Goal: Check status: Check status

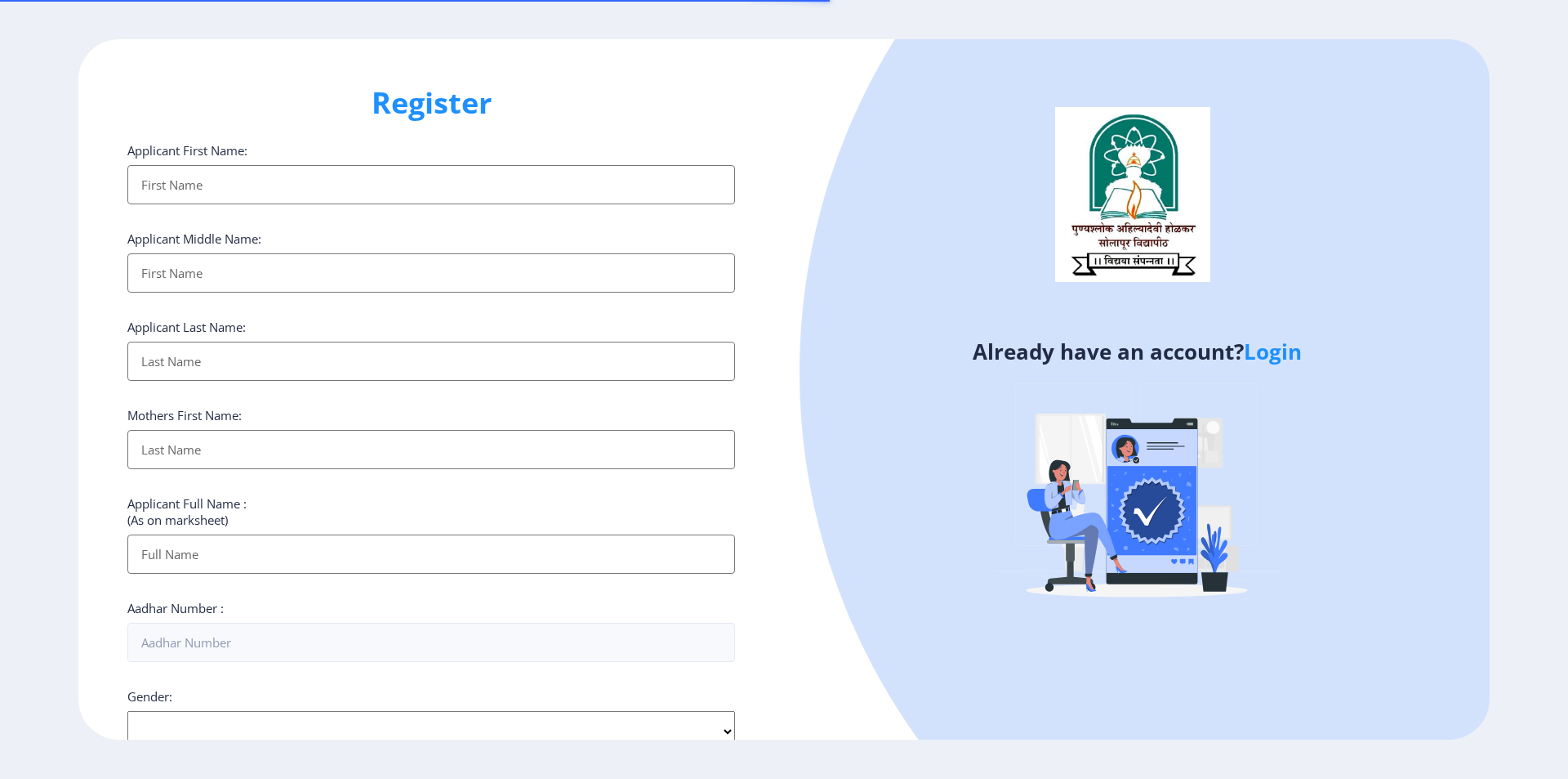
select select
click at [1286, 354] on link "Login" at bounding box center [1272, 351] width 58 height 29
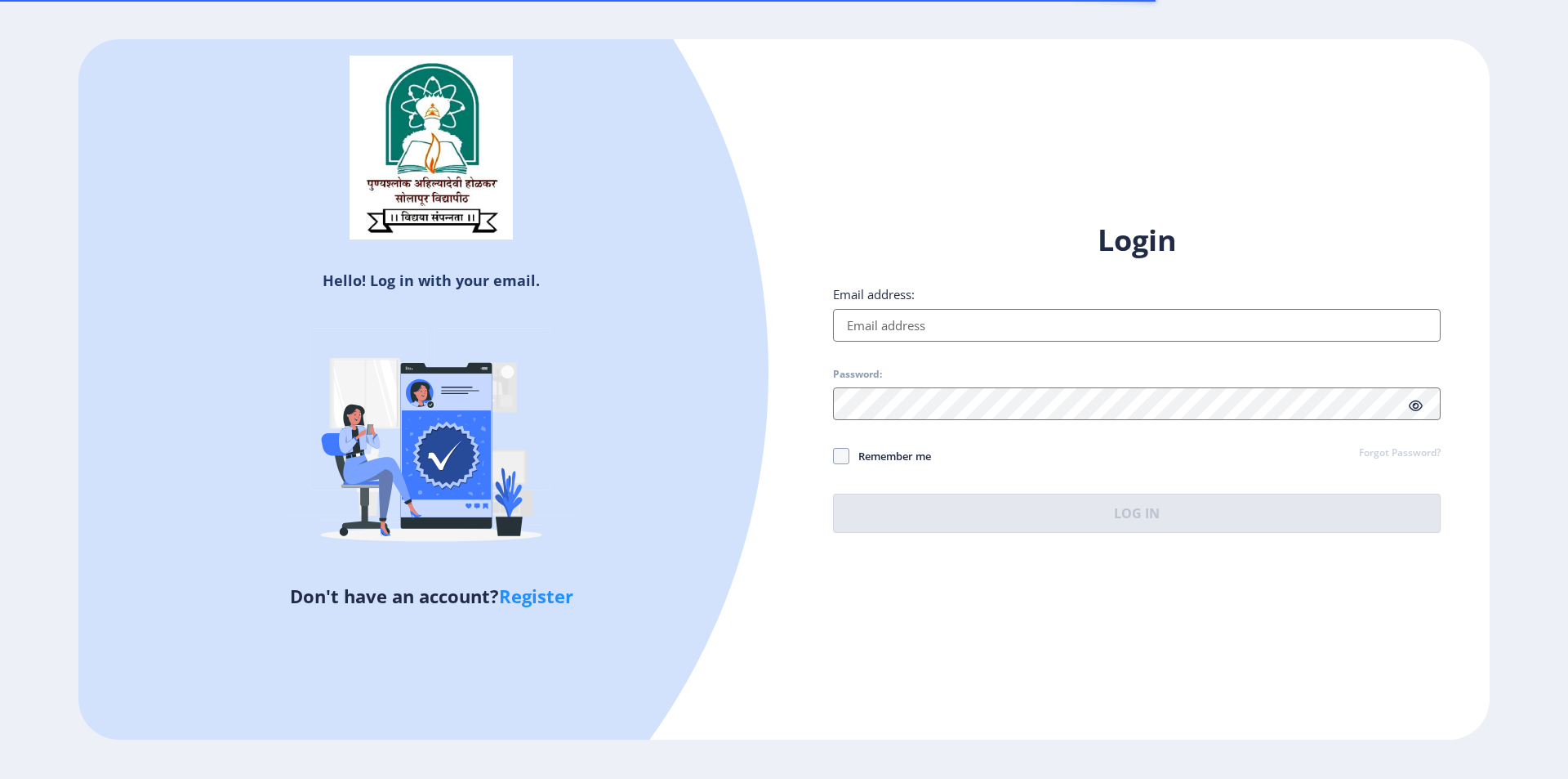
click at [939, 320] on input "Email address:" at bounding box center [1137, 325] width 608 height 33
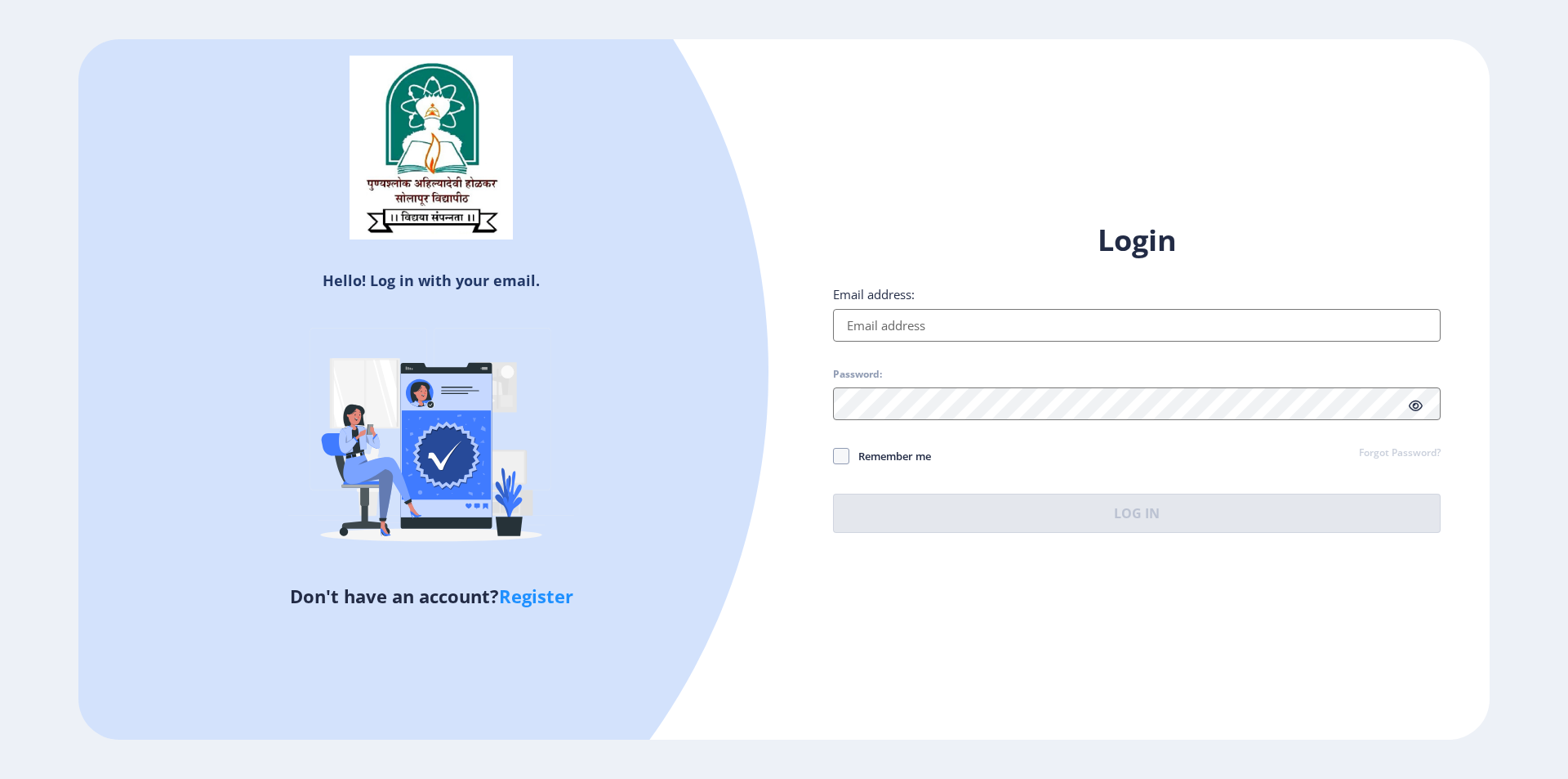
type input "[EMAIL_ADDRESS][DOMAIN_NAME]"
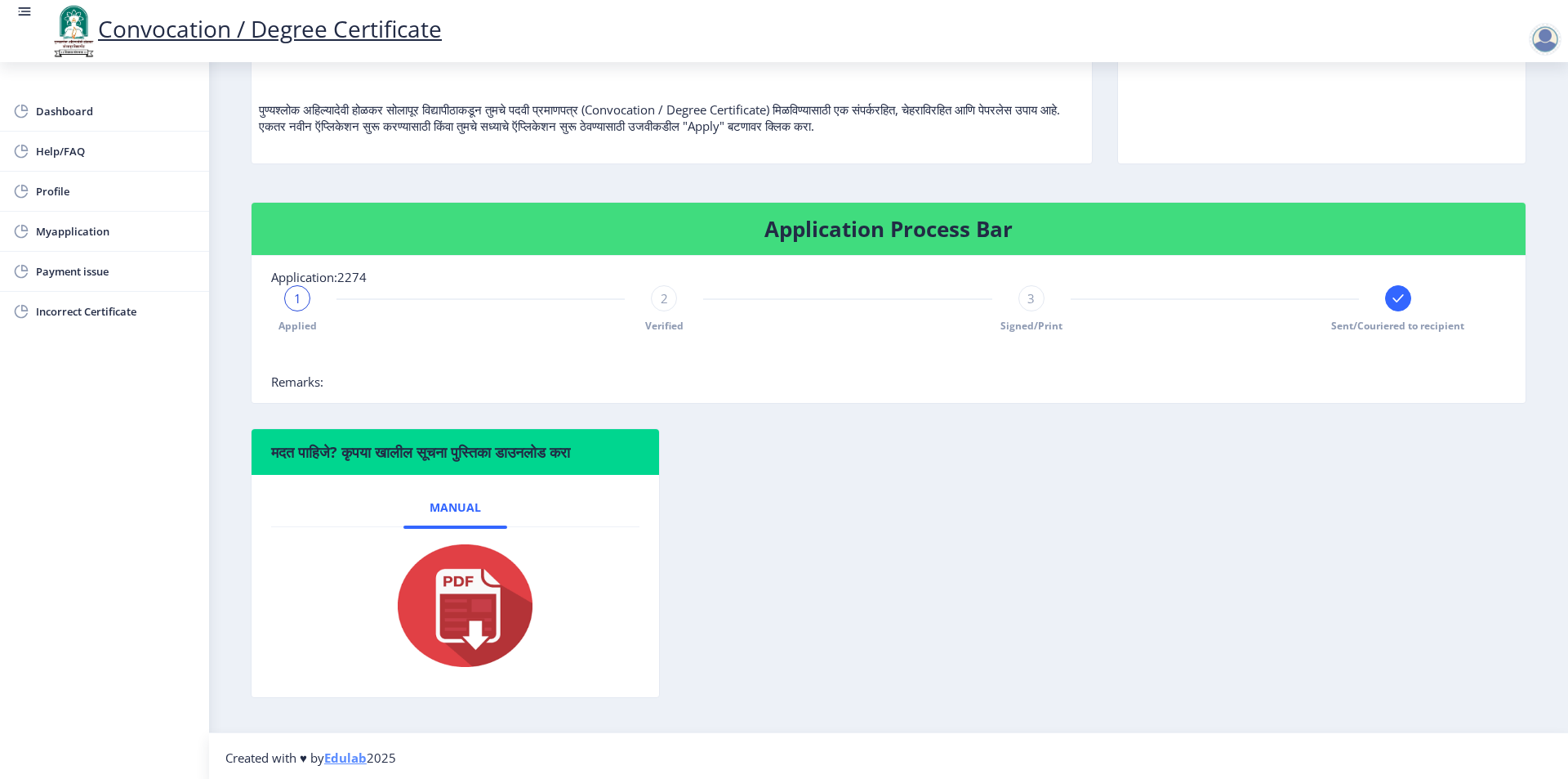
scroll to position [178, 0]
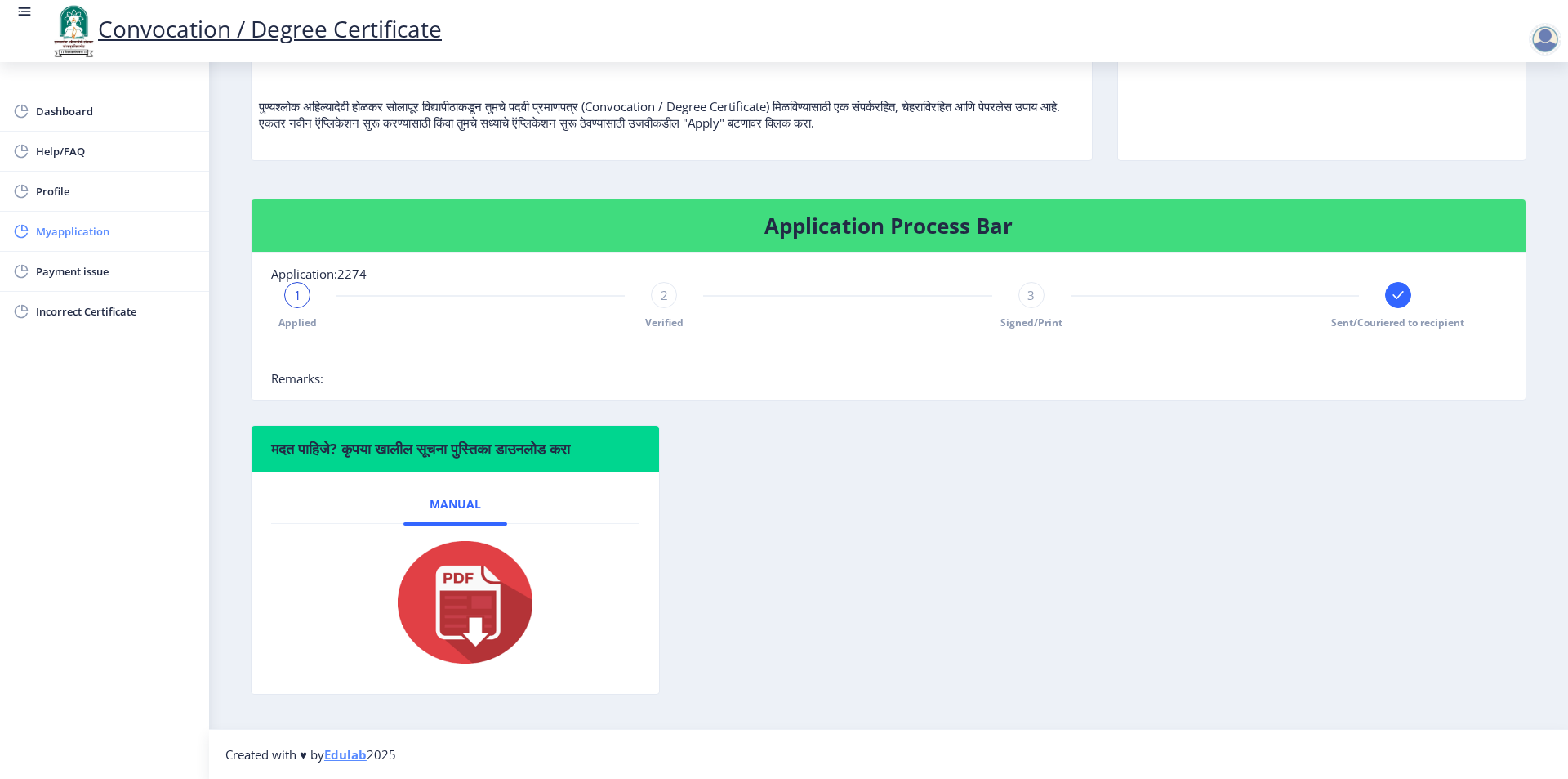
click at [94, 240] on span "Myapplication" at bounding box center [115, 231] width 160 height 20
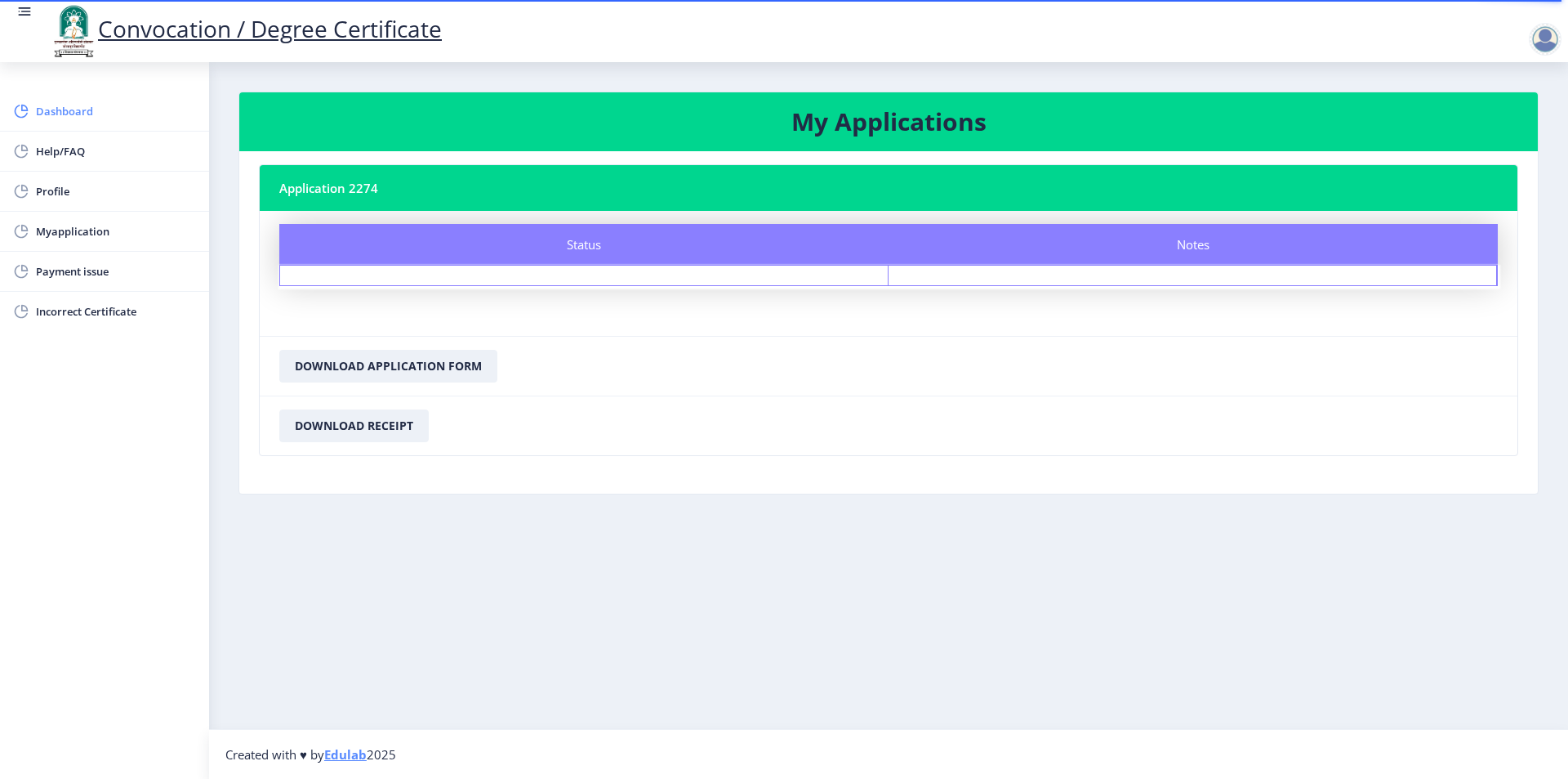
click at [54, 108] on span "Dashboard" at bounding box center [115, 111] width 160 height 20
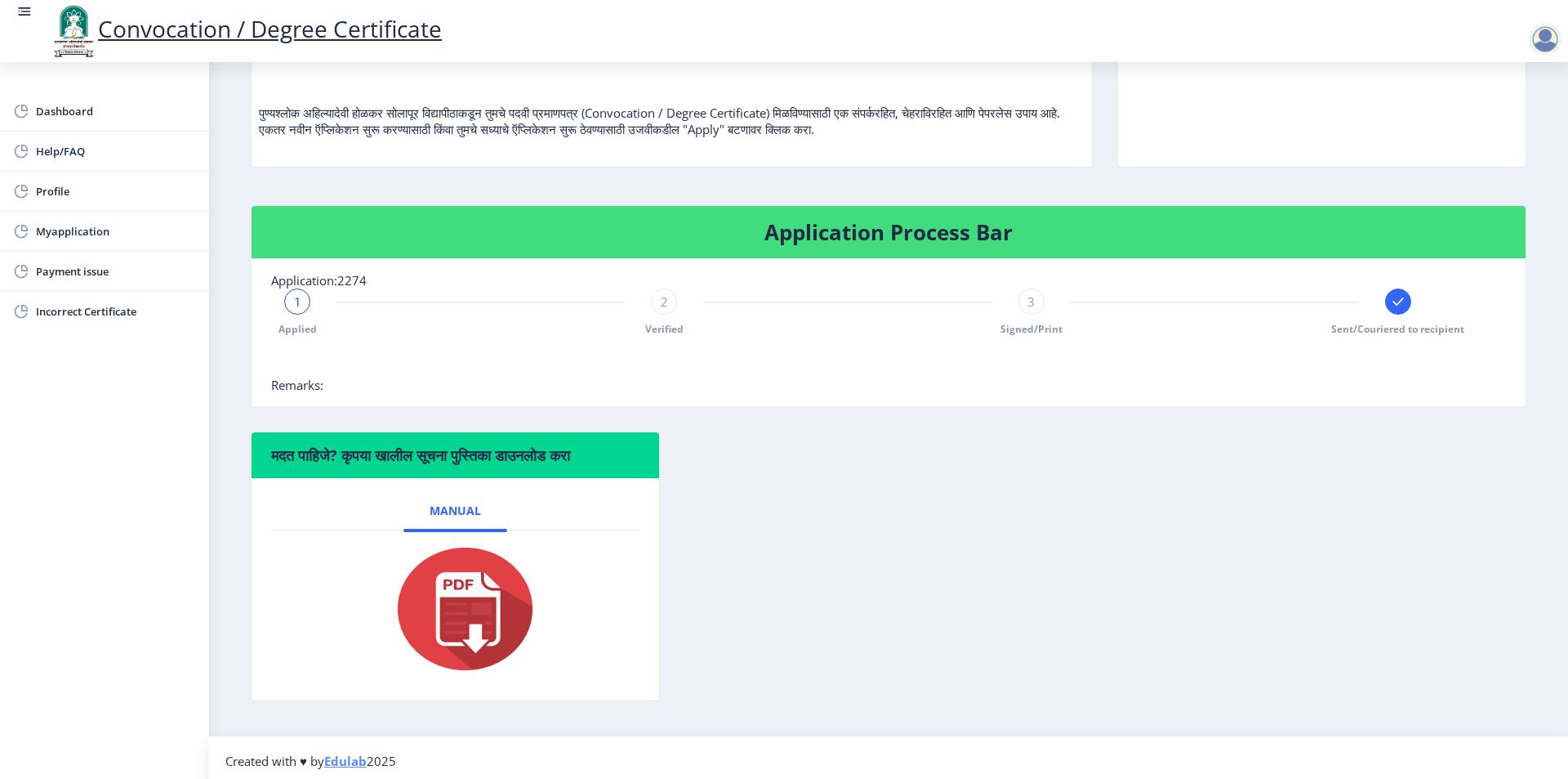
scroll to position [178, 0]
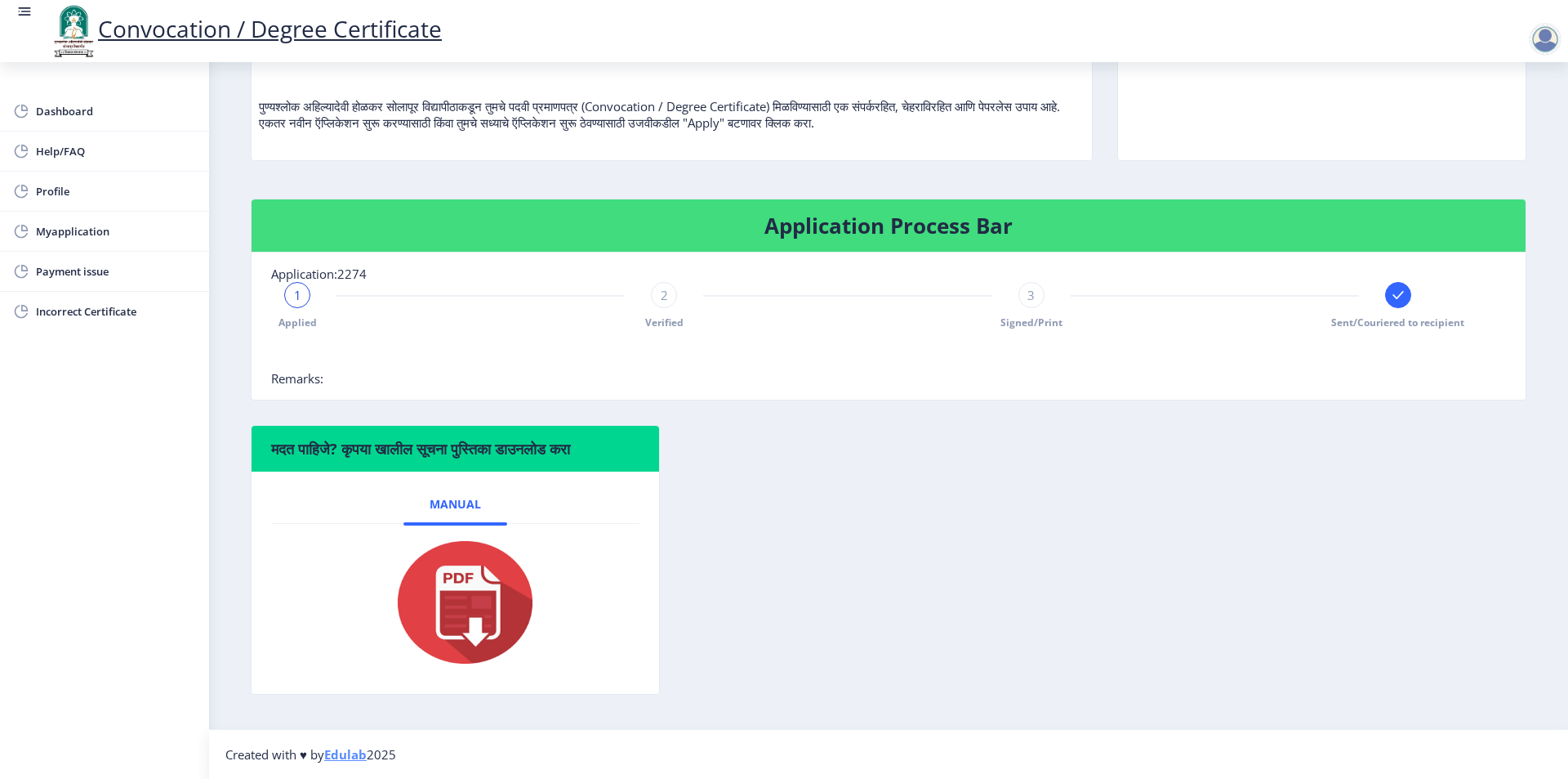
click at [1391, 293] on rect at bounding box center [1398, 294] width 16 height 16
click at [80, 221] on span "Myapplication" at bounding box center [115, 231] width 160 height 20
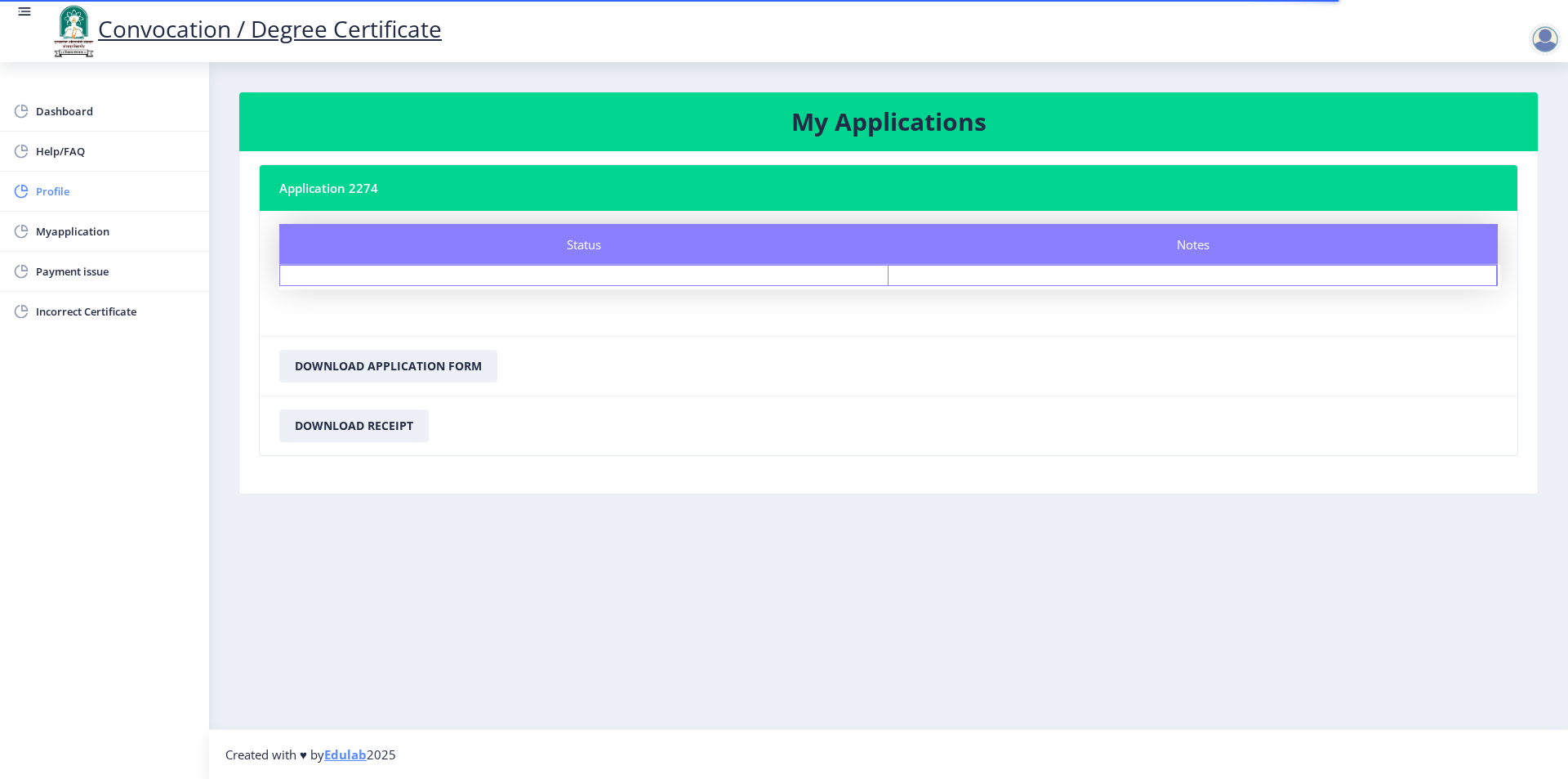
click at [81, 190] on span "Profile" at bounding box center [115, 191] width 160 height 20
select select
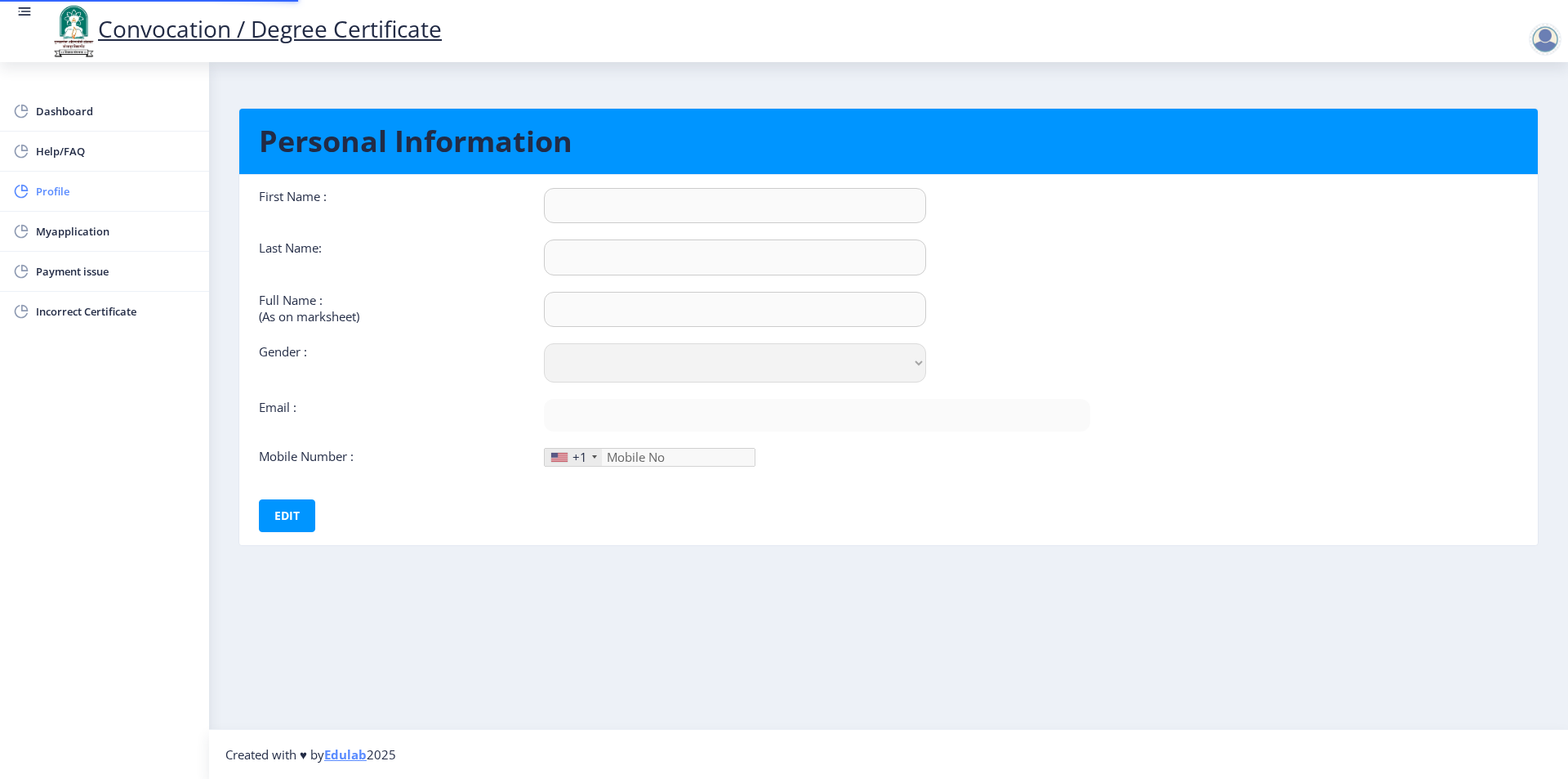
type input "GANESH"
type input "[PERSON_NAME]"
select select "[DEMOGRAPHIC_DATA]"
type input "[EMAIL_ADDRESS][DOMAIN_NAME]"
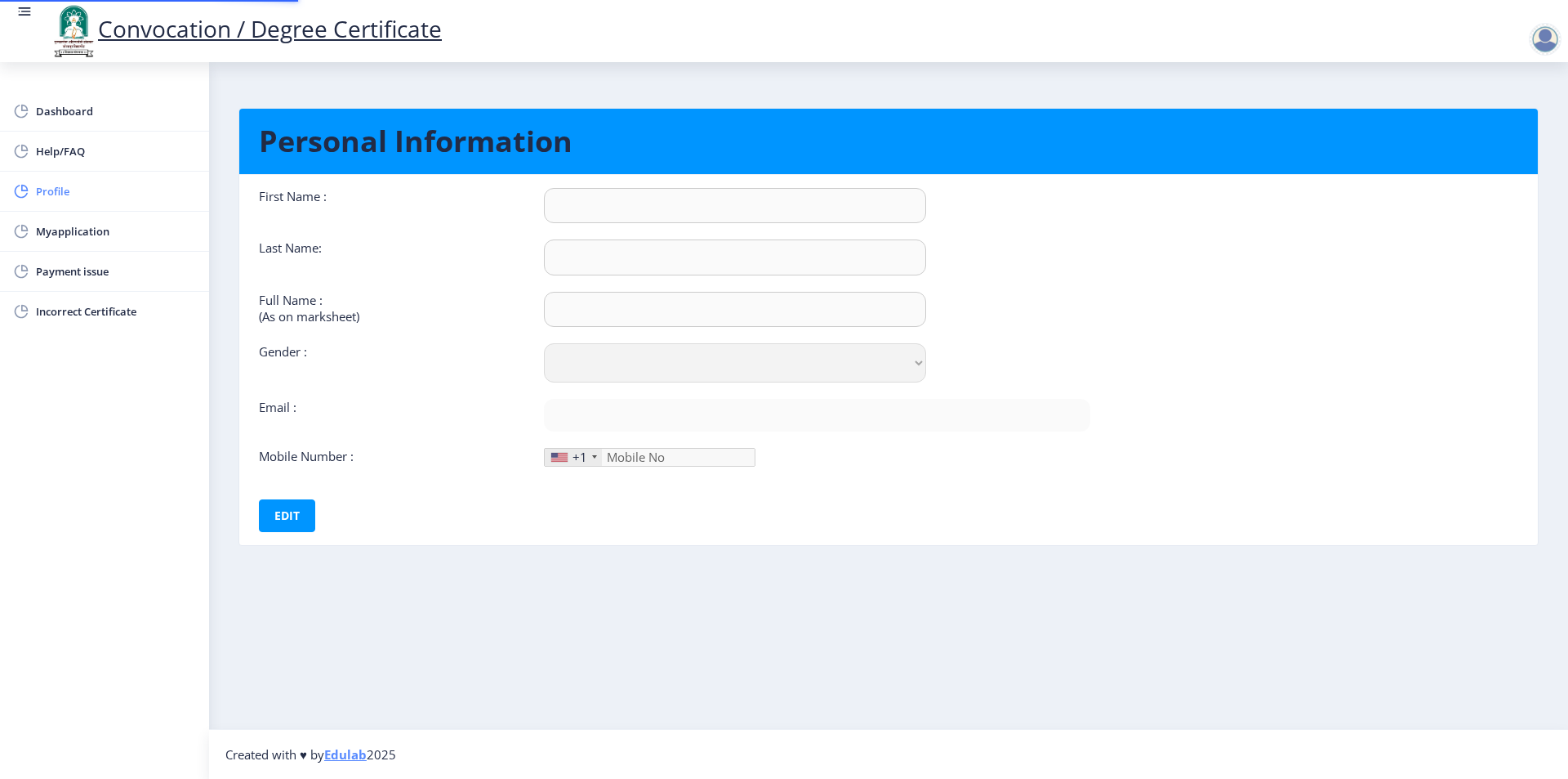
type input "9922260558"
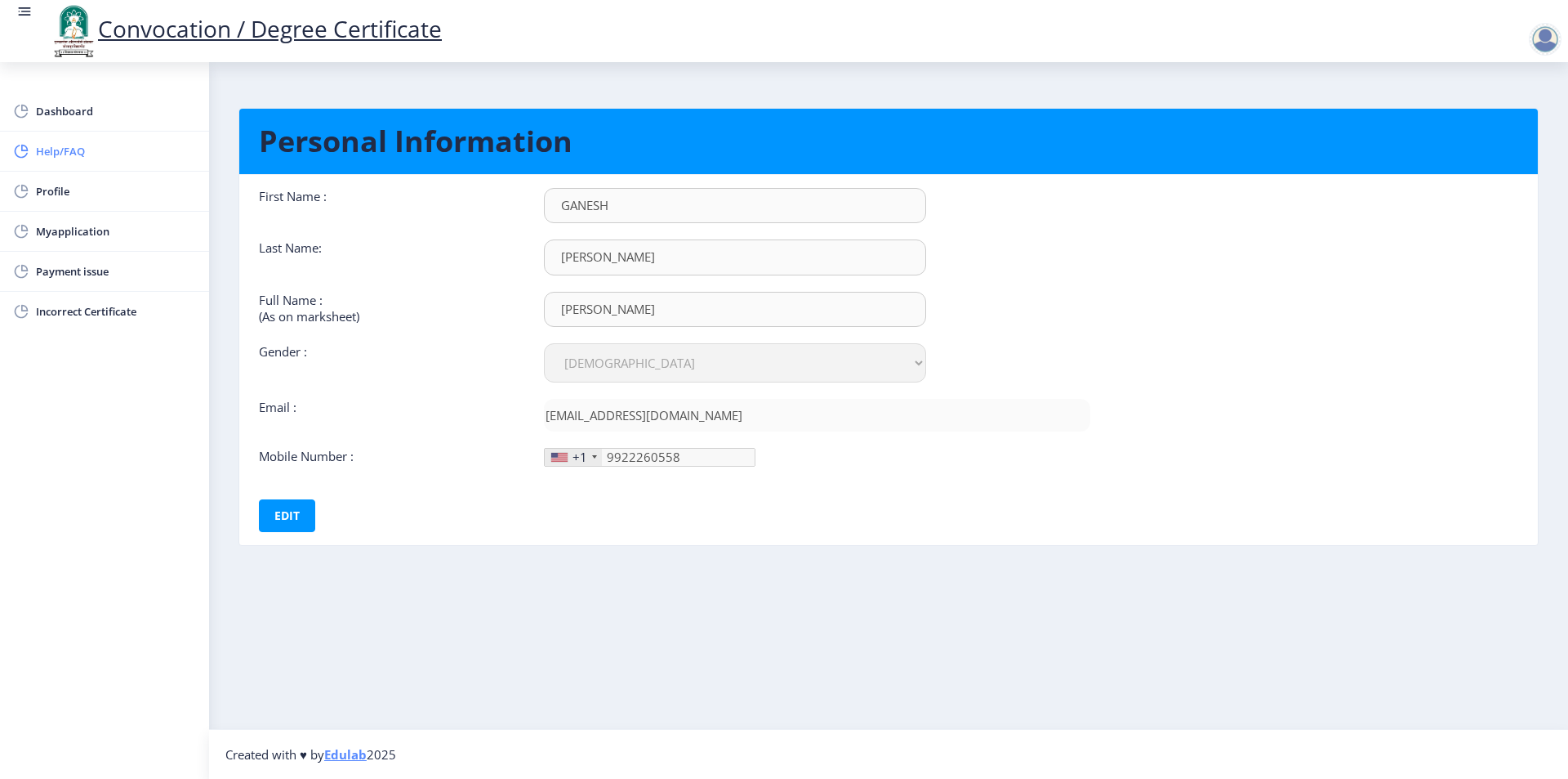
click at [78, 152] on span "Help/FAQ" at bounding box center [115, 151] width 160 height 20
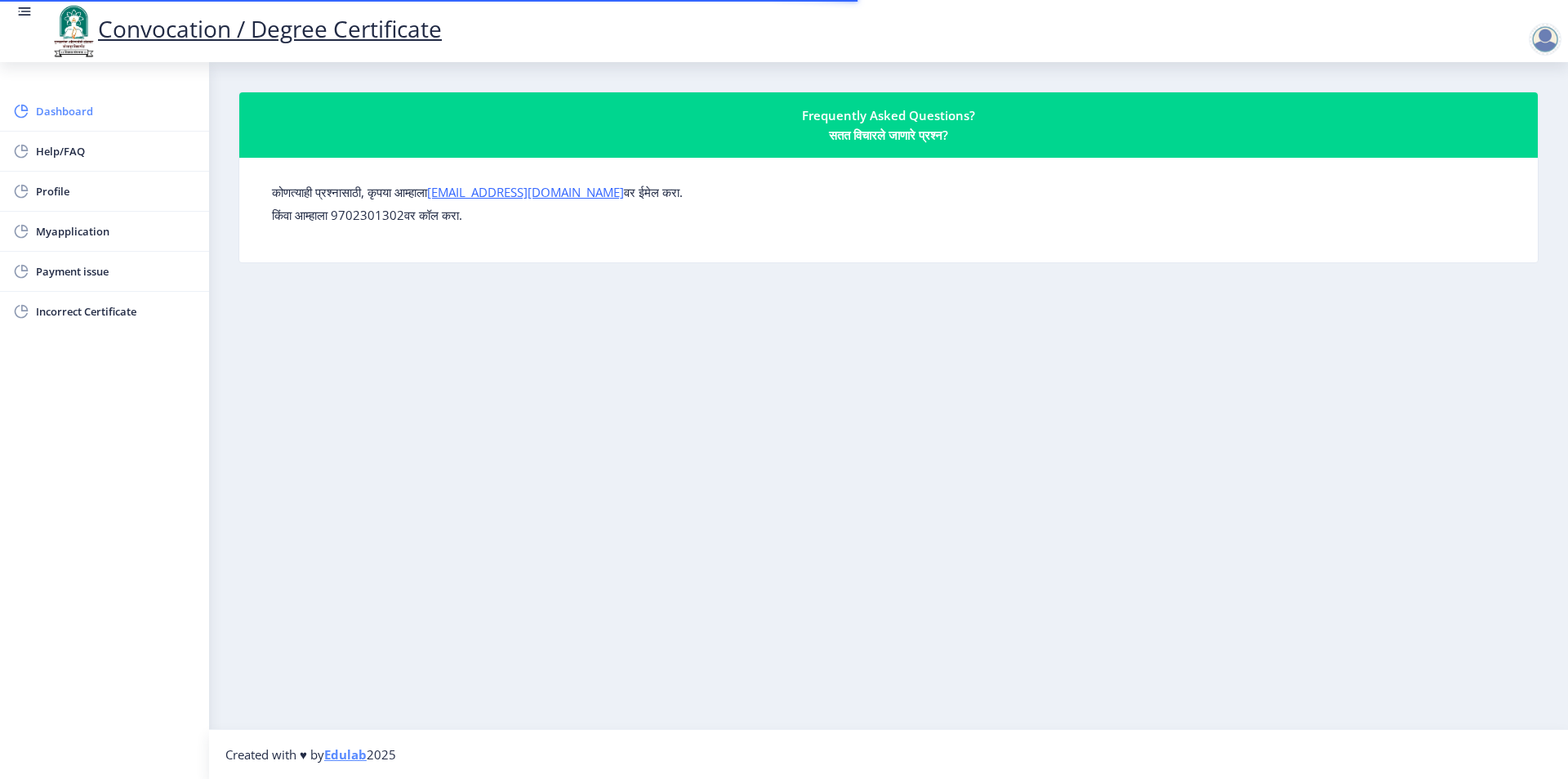
click at [87, 105] on span "Dashboard" at bounding box center [115, 111] width 160 height 20
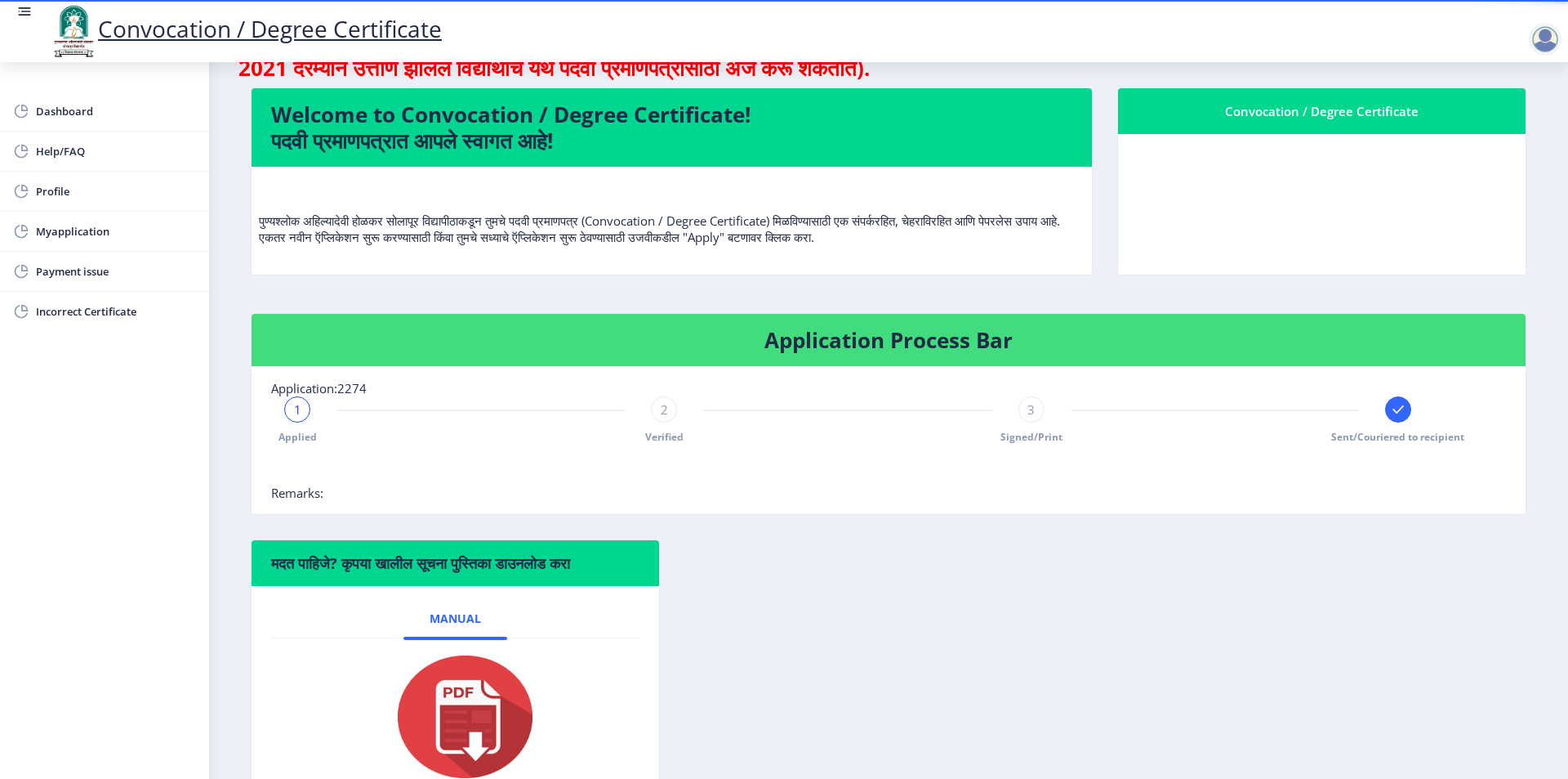
scroll to position [178, 0]
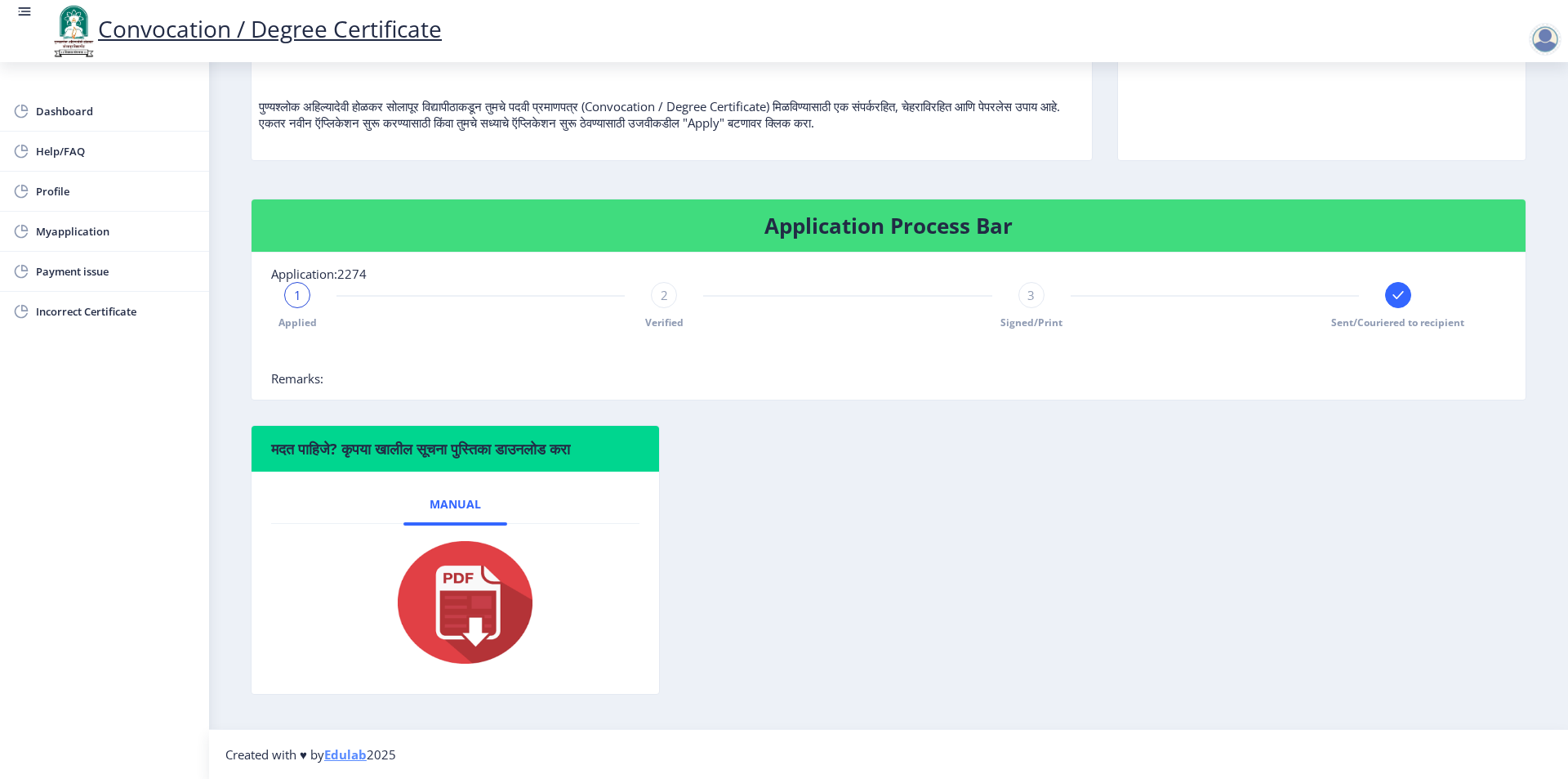
click at [1416, 327] on span "Sent/Couriered to recipient" at bounding box center [1398, 322] width 133 height 14
click at [1416, 322] on span "Sent/Couriered to recipient" at bounding box center [1398, 322] width 133 height 14
click at [1360, 320] on span "Sent/Couriered to recipient" at bounding box center [1398, 322] width 133 height 14
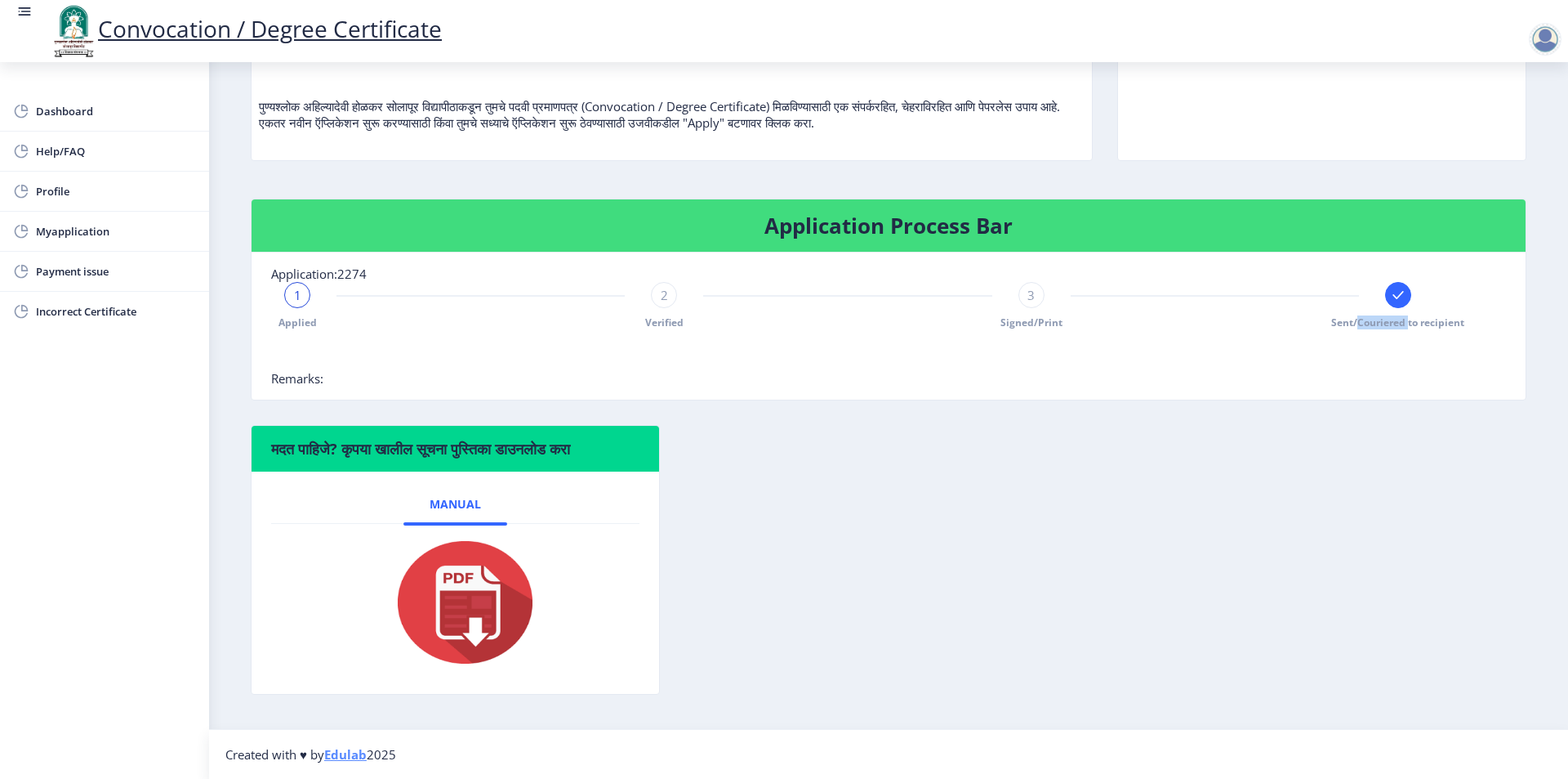
click at [1360, 320] on span "Sent/Couriered to recipient" at bounding box center [1398, 322] width 133 height 14
click at [1393, 297] on icon at bounding box center [1398, 295] width 10 height 9
click at [1358, 317] on span "Sent/Couriered to recipient" at bounding box center [1398, 322] width 133 height 14
click at [87, 314] on span "Incorrect Certificate" at bounding box center [115, 311] width 160 height 20
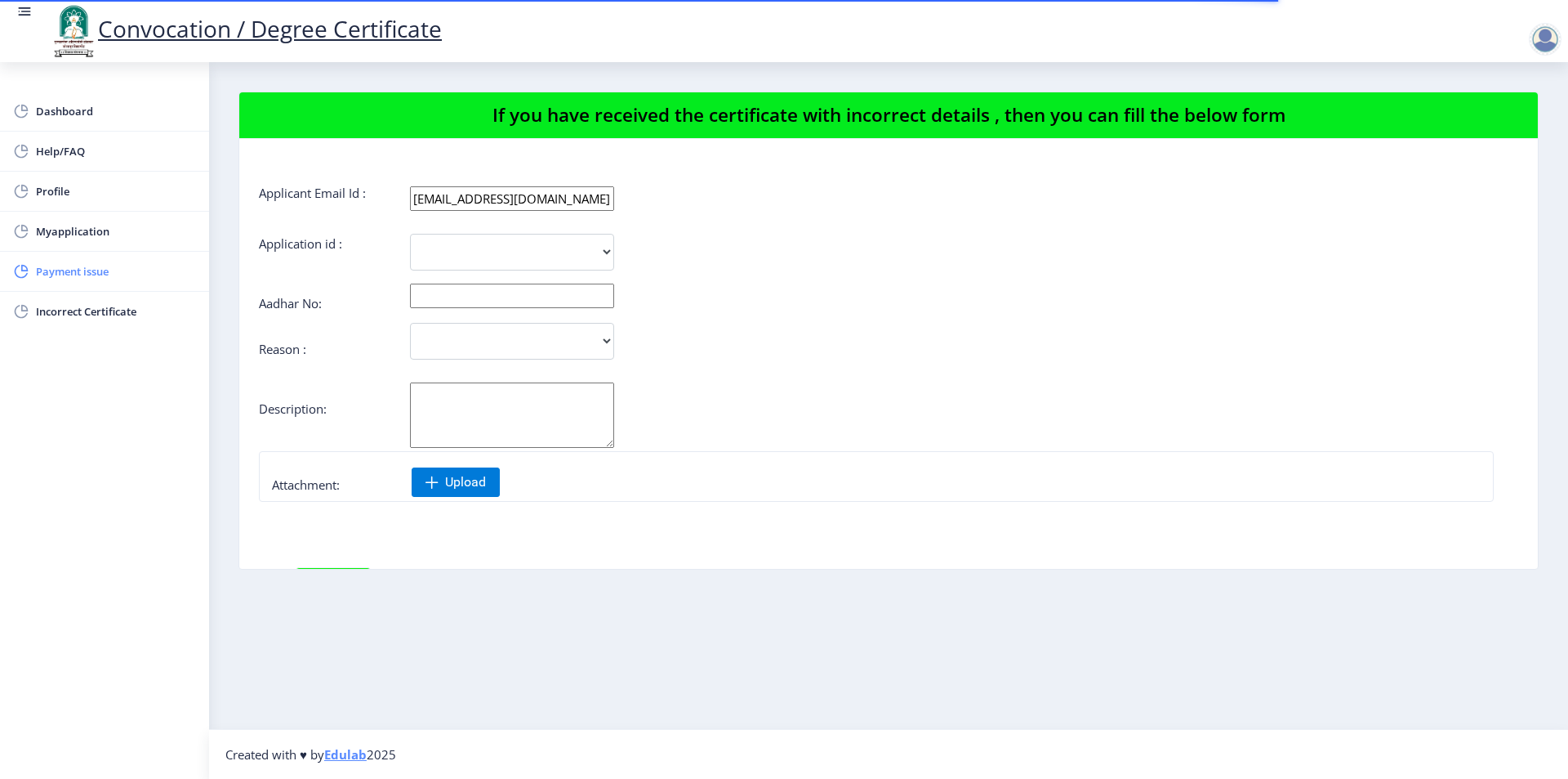
click at [94, 275] on span "Payment issue" at bounding box center [115, 271] width 160 height 20
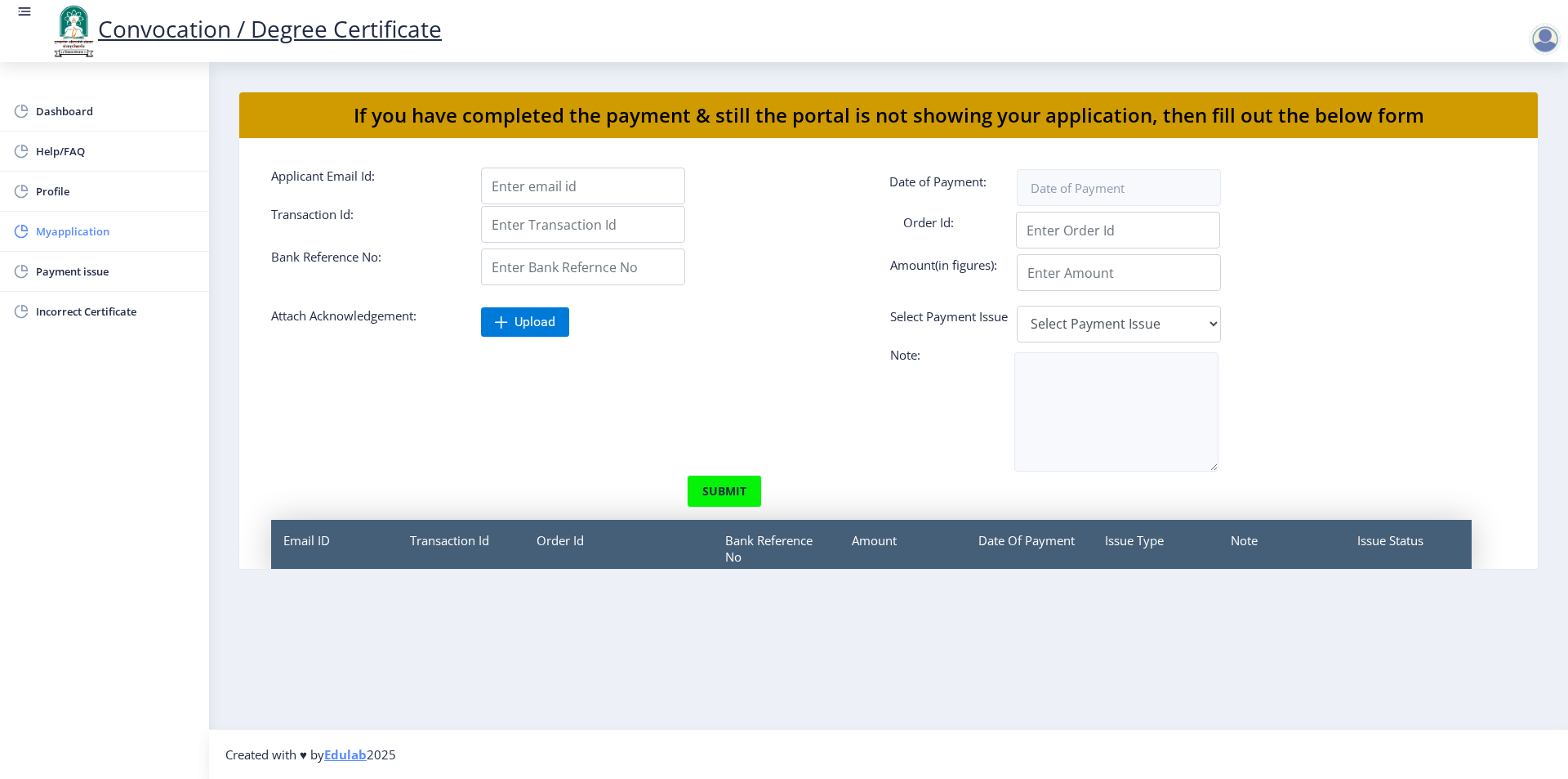
click at [108, 233] on span "Myapplication" at bounding box center [115, 231] width 160 height 20
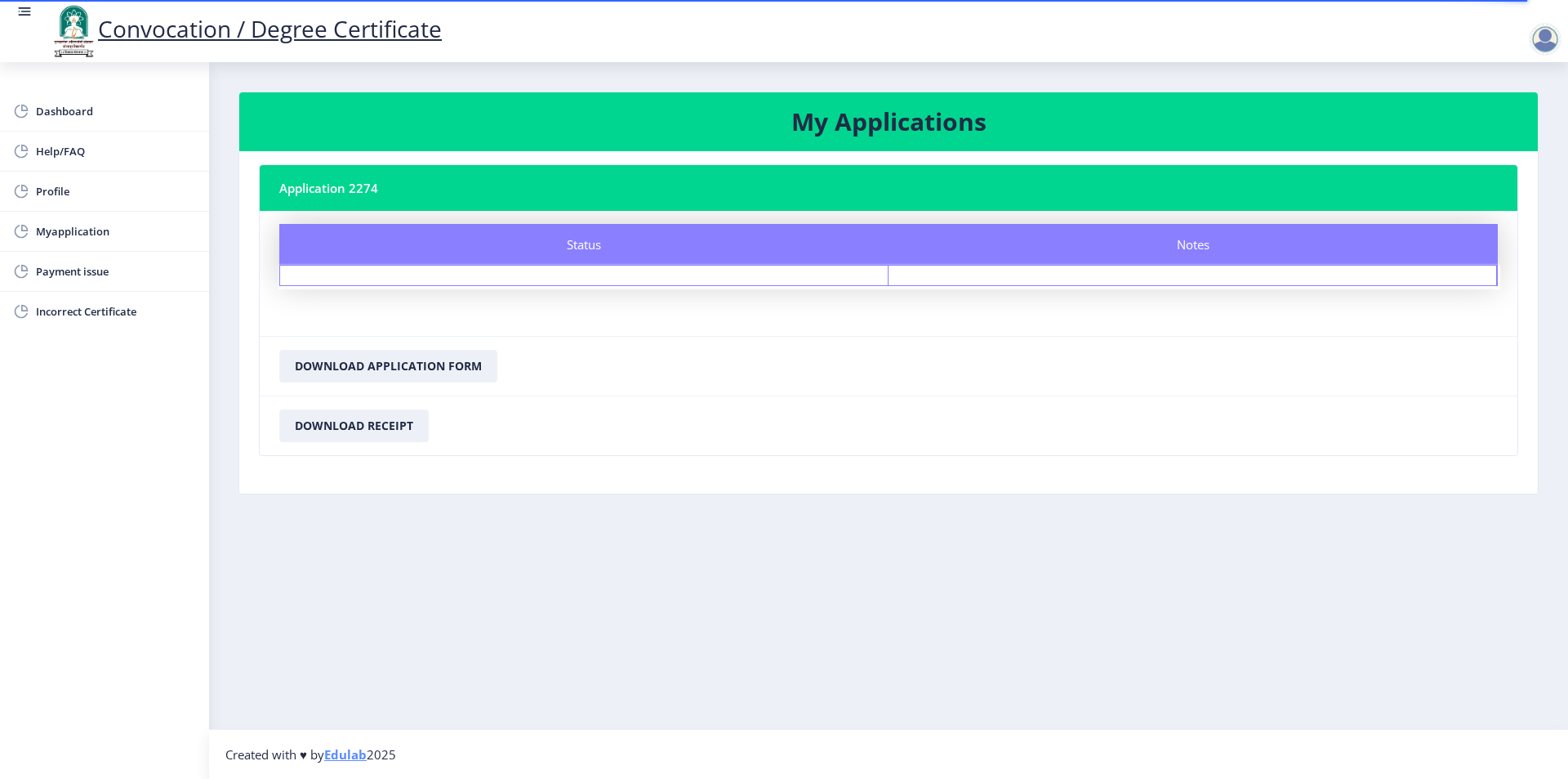
click at [370, 181] on nb-card-header "Application 2274" at bounding box center [888, 188] width 1258 height 45
click at [517, 280] on div "Status" at bounding box center [584, 275] width 609 height 20
click at [68, 106] on span "Dashboard" at bounding box center [115, 111] width 160 height 20
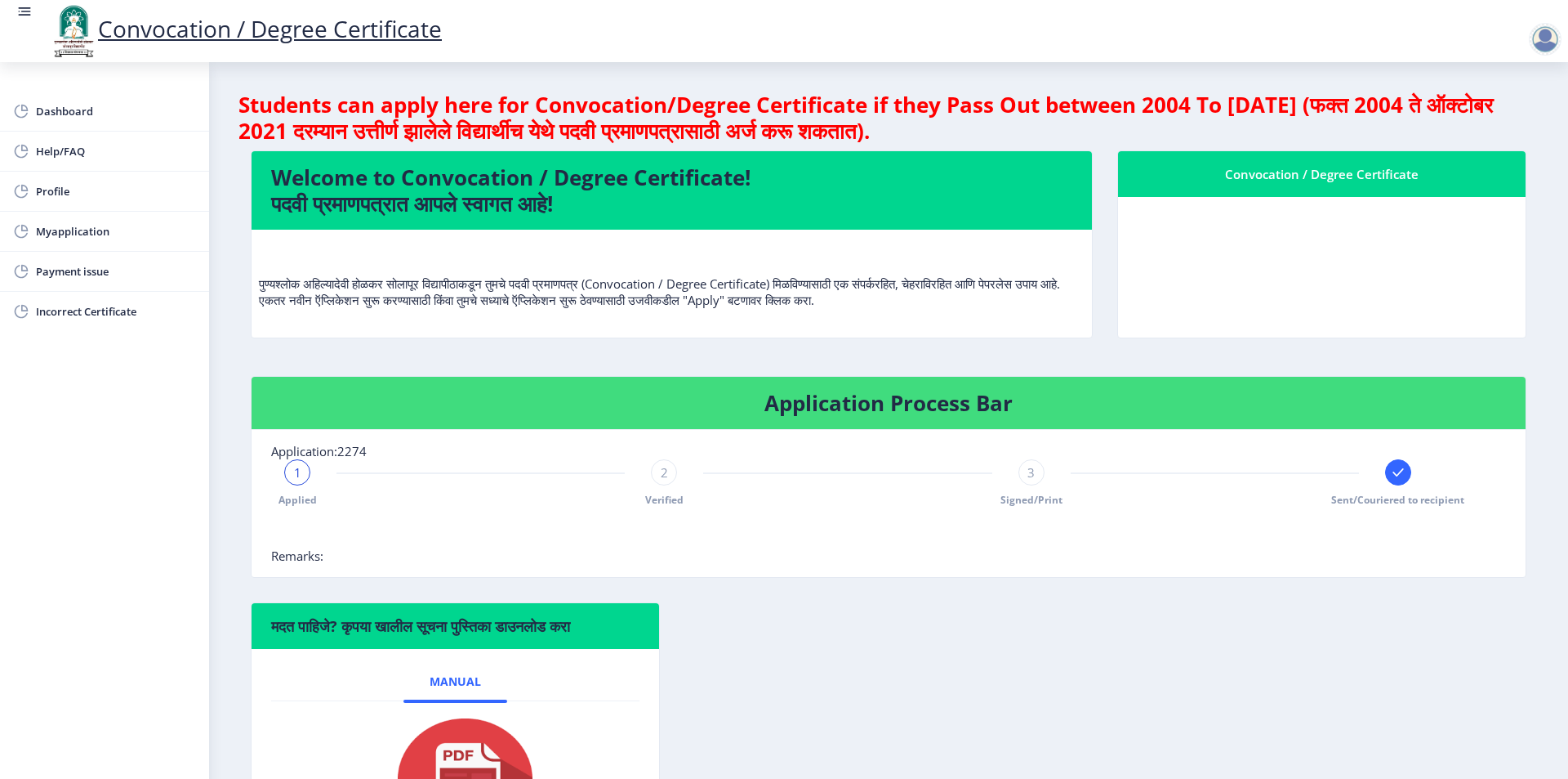
click at [1544, 23] on div at bounding box center [1545, 39] width 33 height 33
click at [1526, 134] on span "Log out" at bounding box center [1503, 127] width 105 height 20
